Goal: Transaction & Acquisition: Purchase product/service

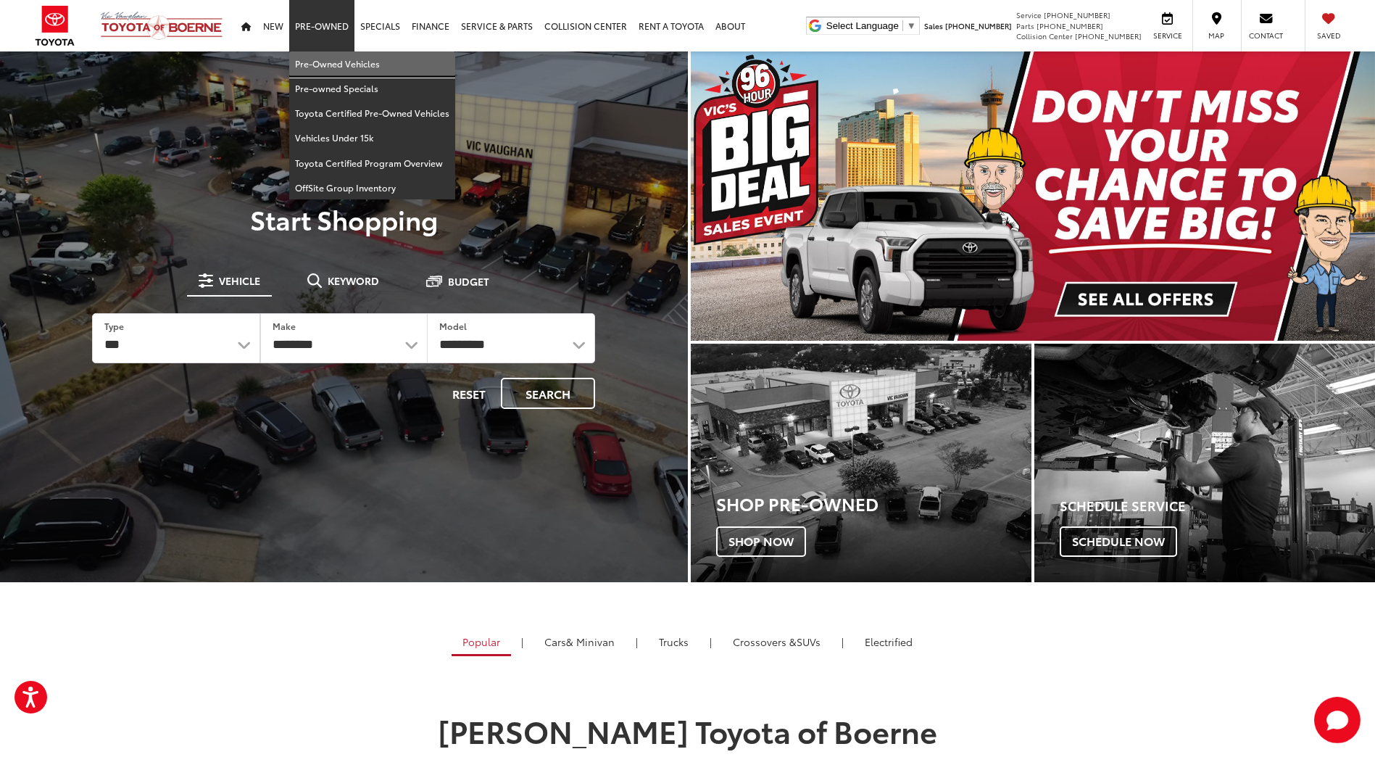
click at [313, 61] on link "Pre-Owned Vehicles" at bounding box center [372, 63] width 166 height 25
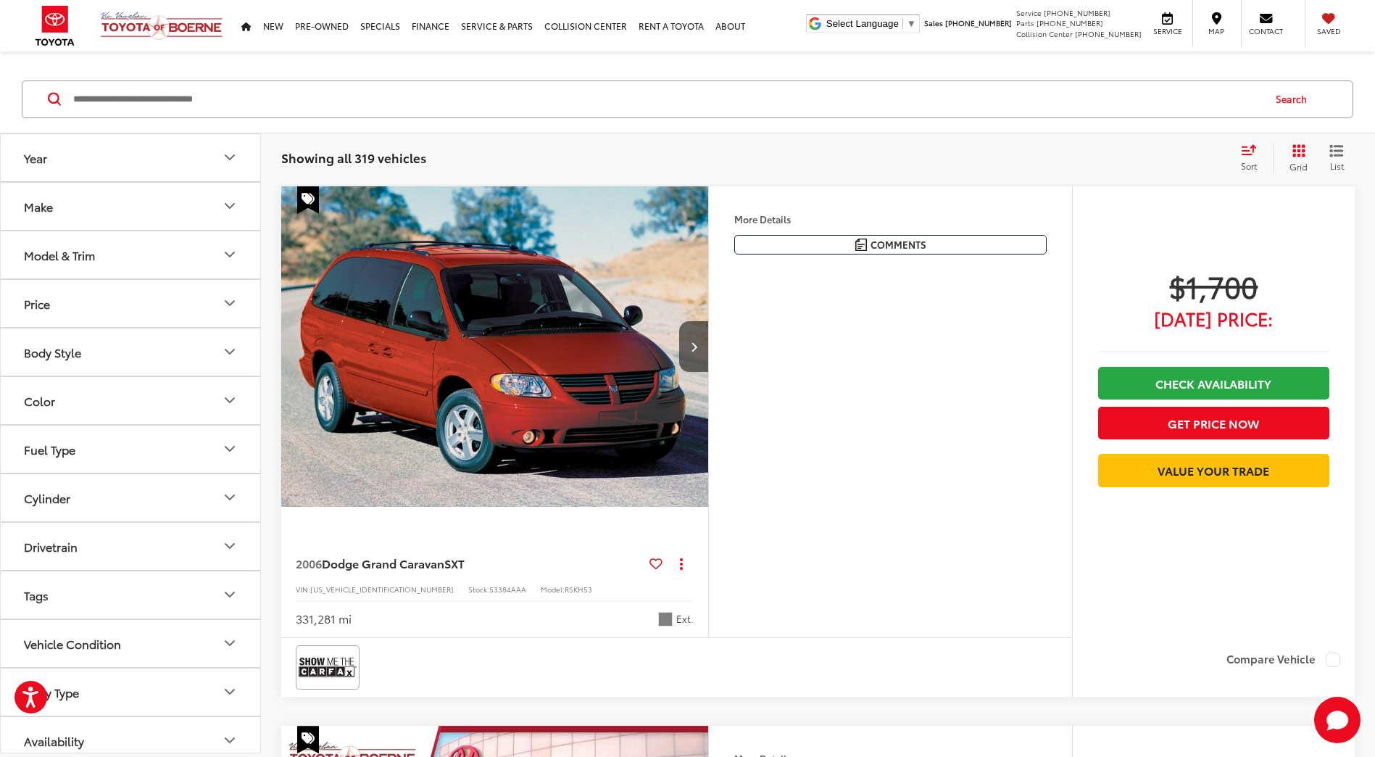
click at [227, 203] on icon "Make" at bounding box center [229, 205] width 17 height 17
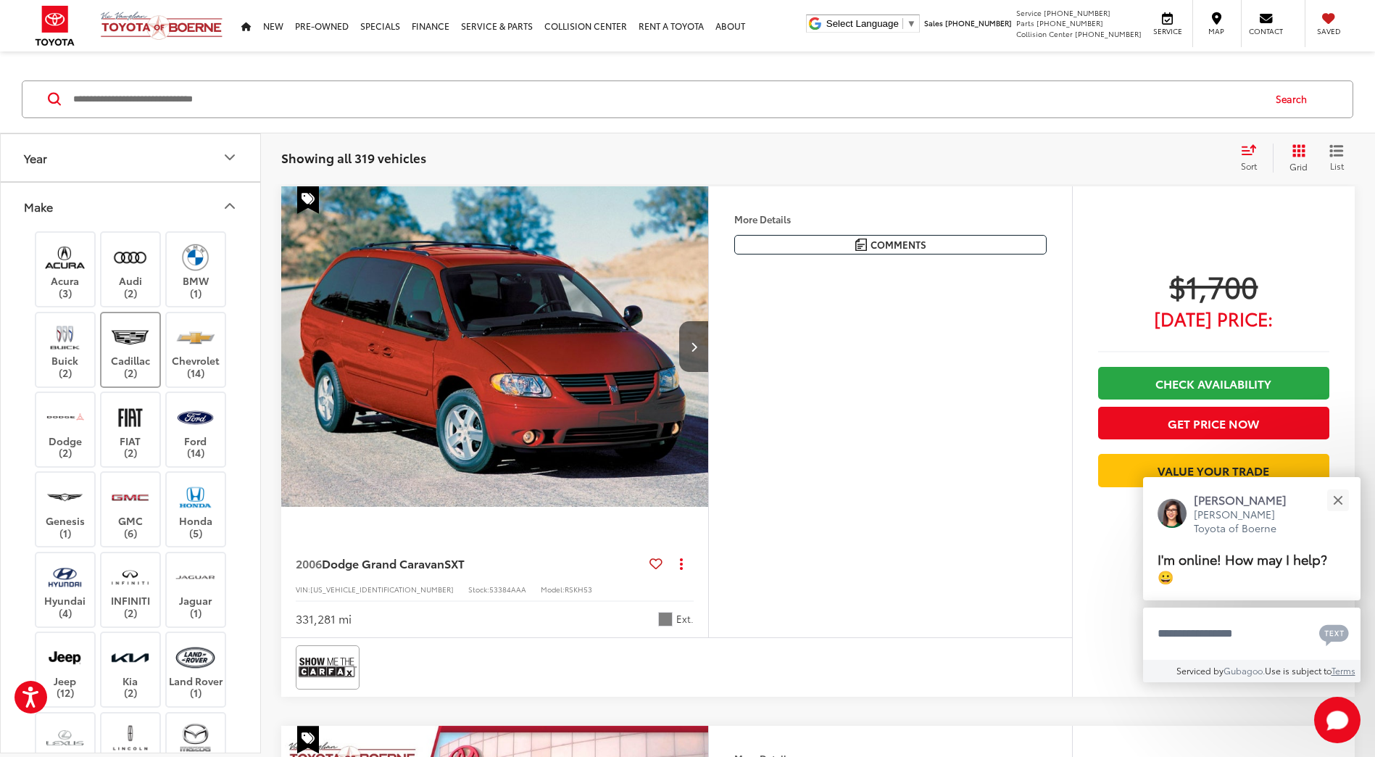
click at [134, 342] on img at bounding box center [130, 337] width 40 height 34
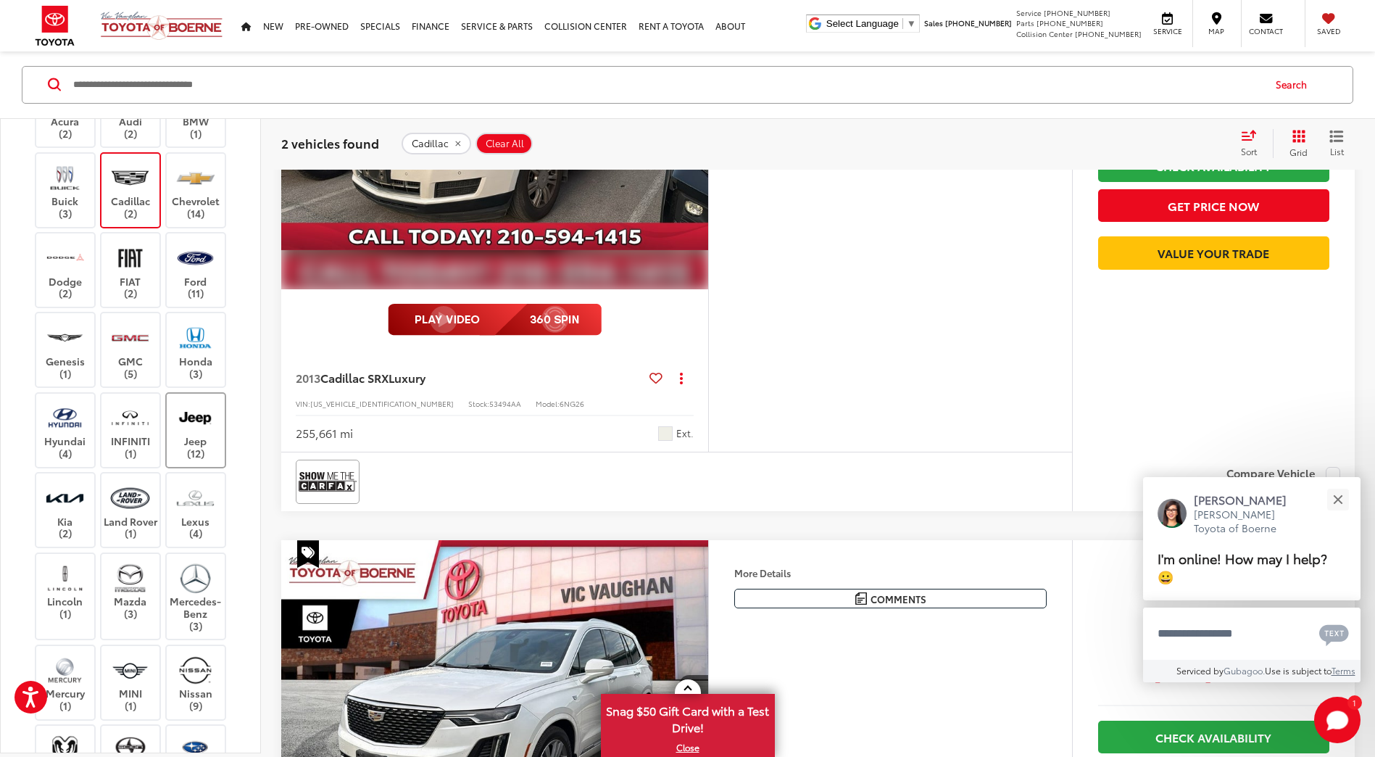
click at [198, 431] on img at bounding box center [195, 418] width 40 height 34
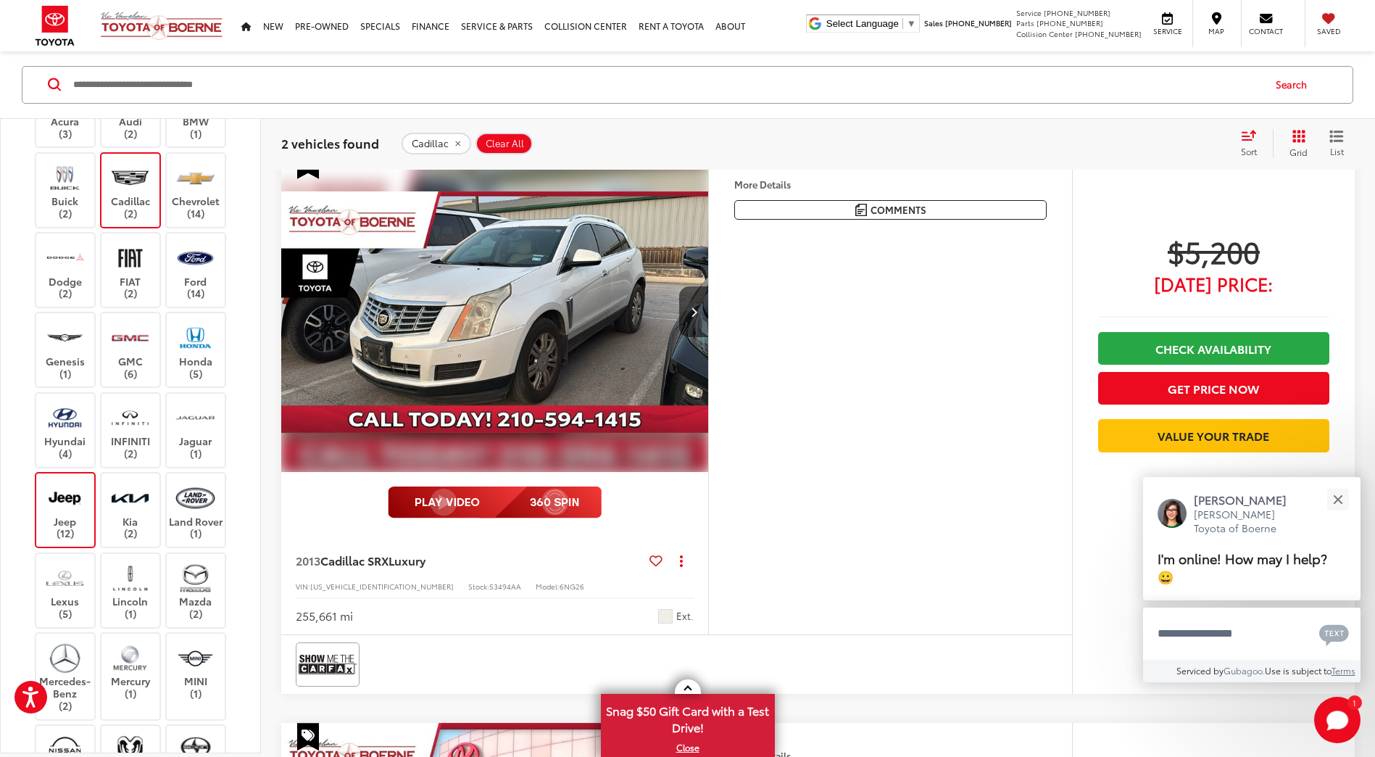
scroll to position [159, 0]
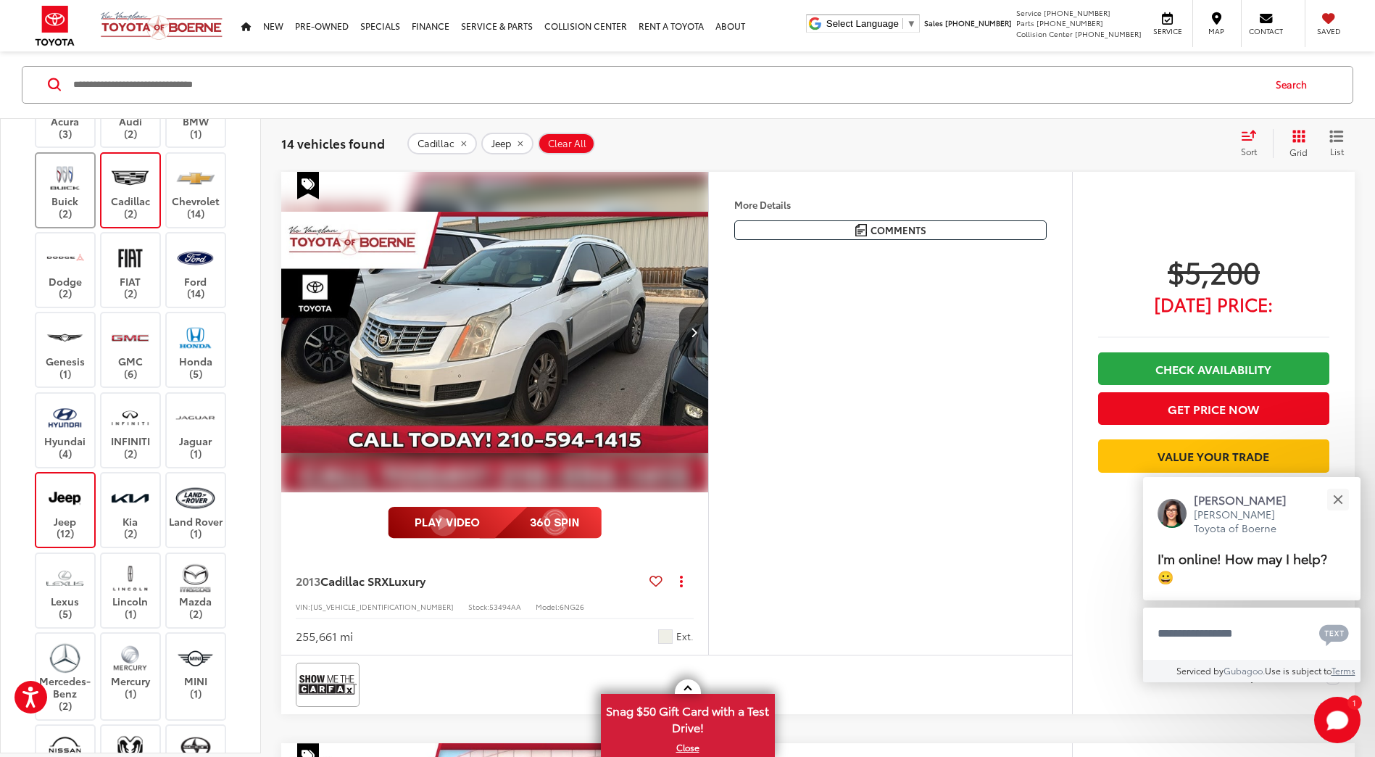
click at [67, 189] on img at bounding box center [65, 178] width 40 height 34
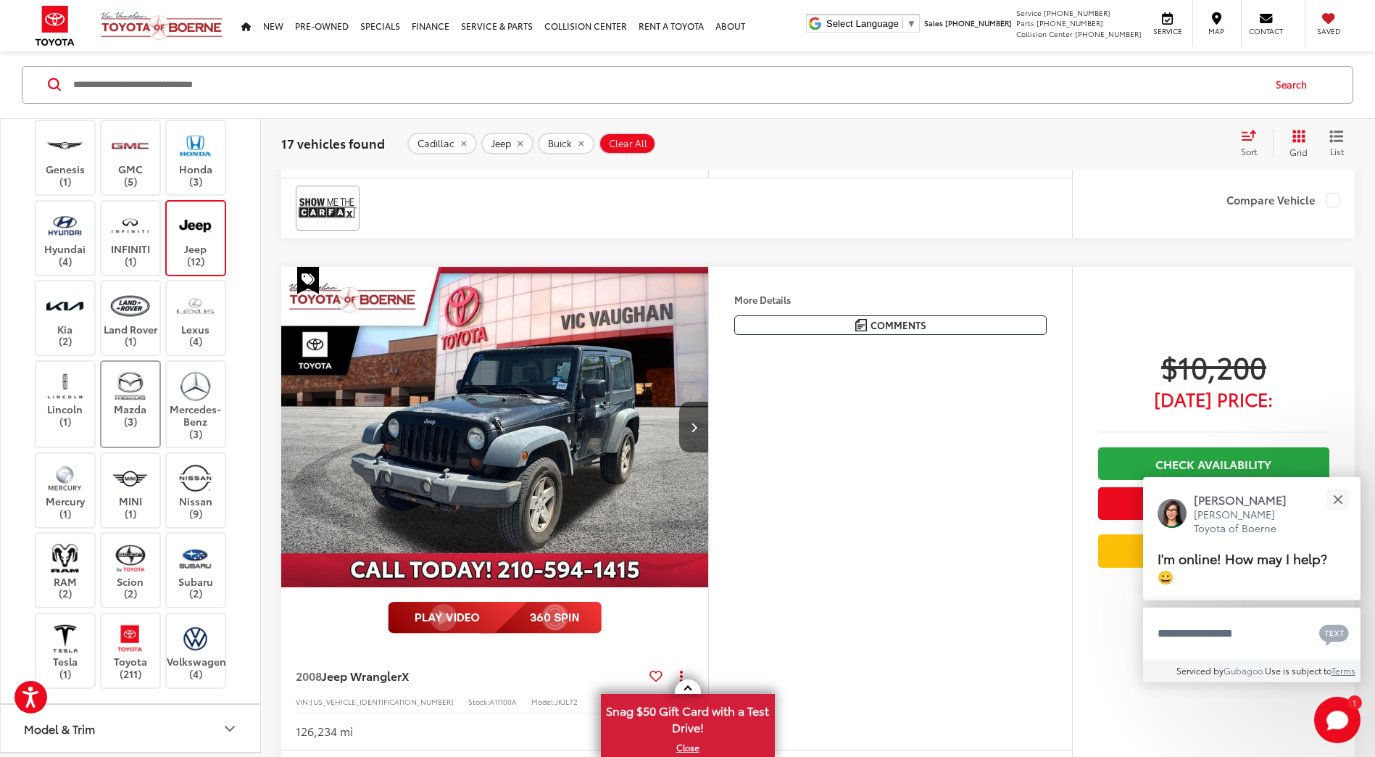
scroll to position [362, 0]
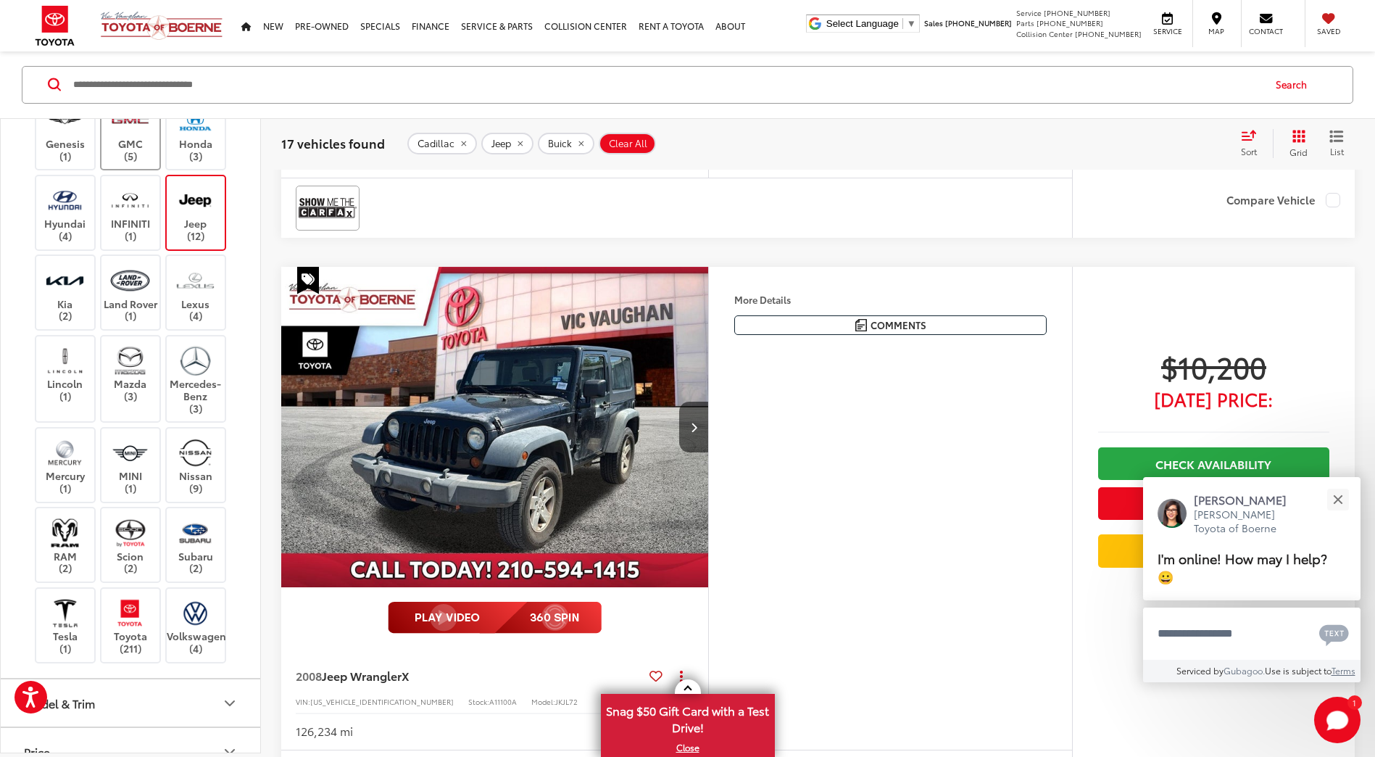
click at [142, 160] on label "GMC (5)" at bounding box center [130, 133] width 59 height 59
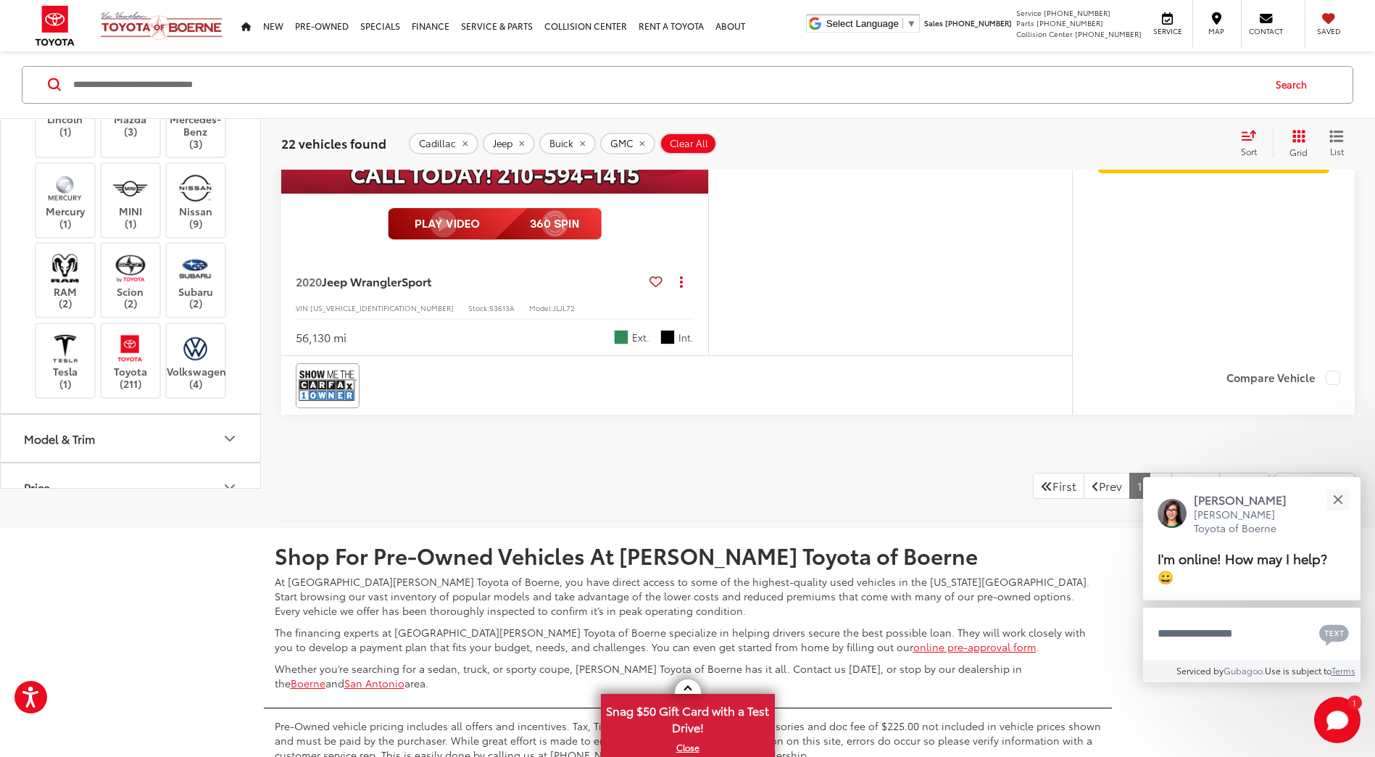
scroll to position [6829, 0]
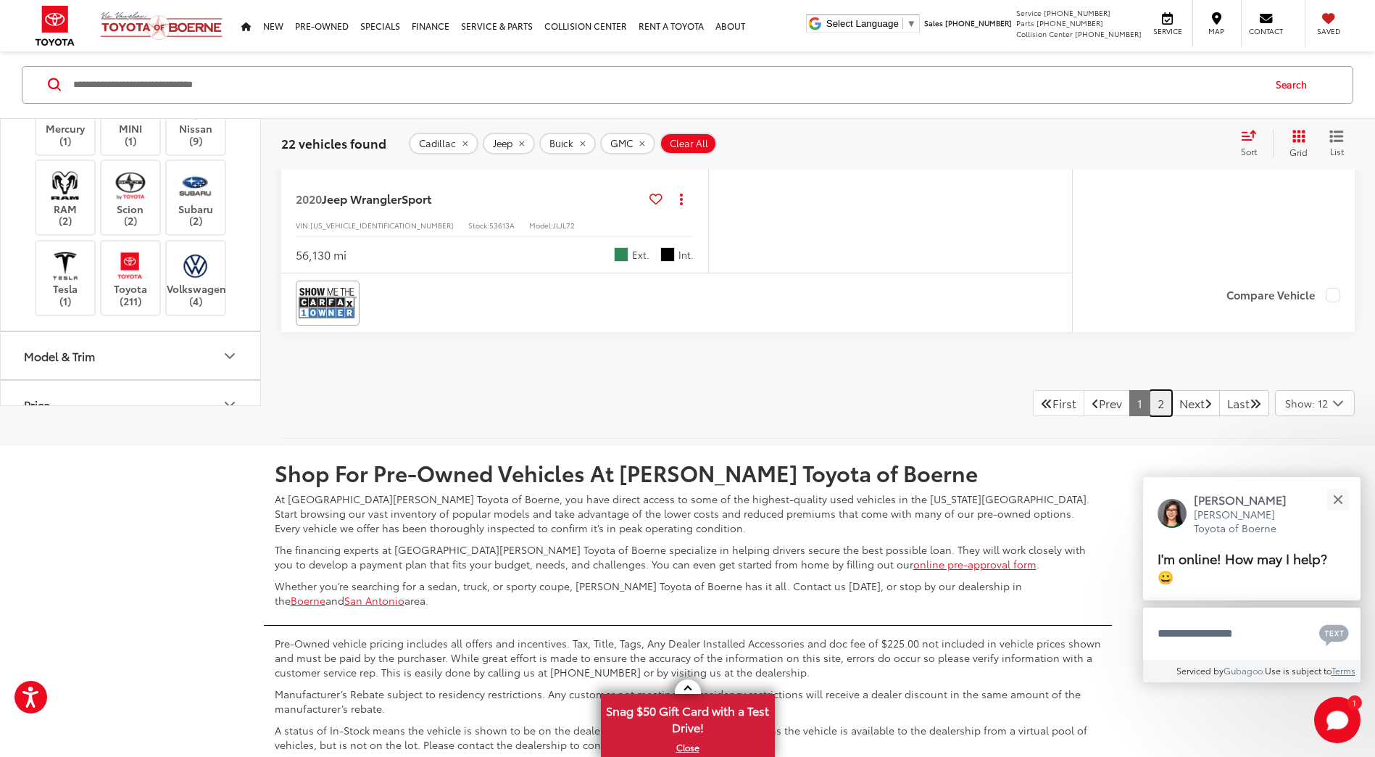
click at [1150, 402] on link "2" at bounding box center [1161, 403] width 22 height 26
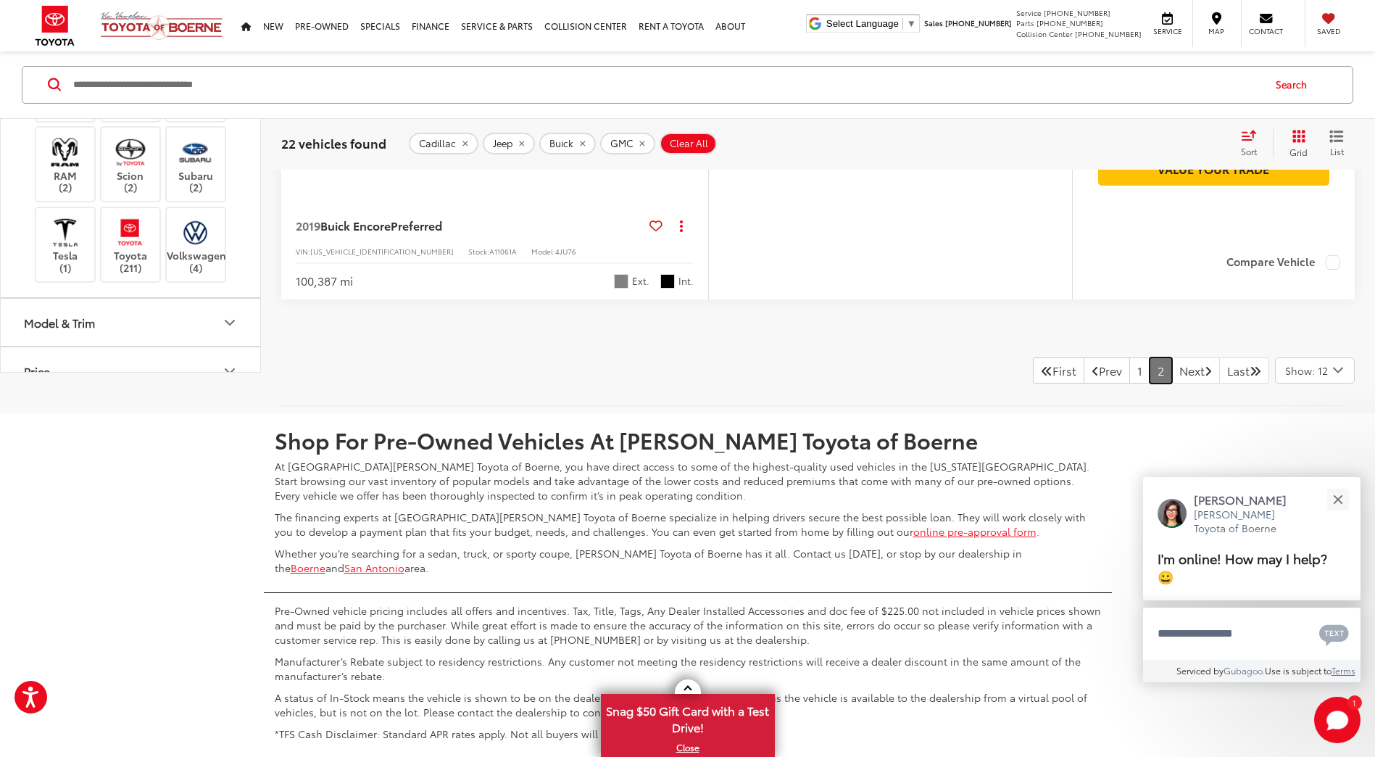
scroll to position [5524, 0]
